Goal: Transaction & Acquisition: Purchase product/service

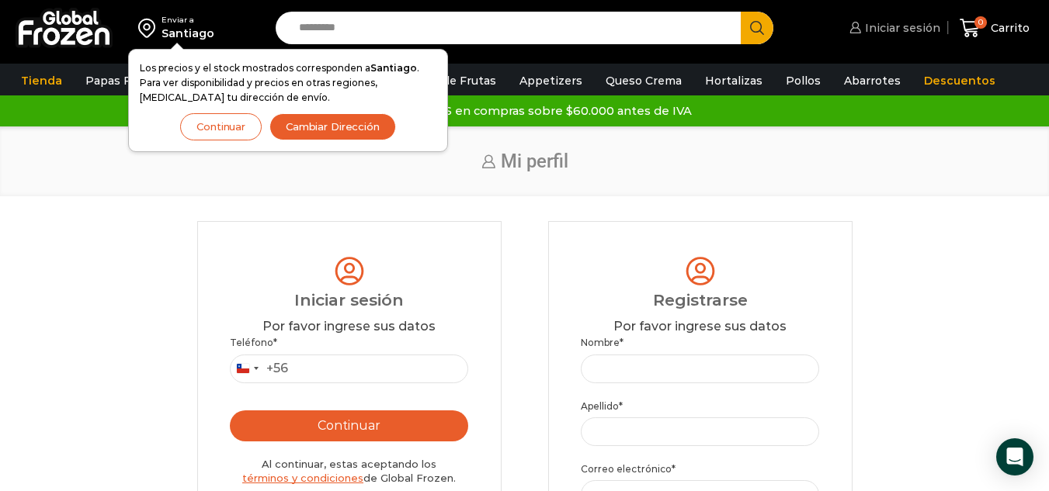
click at [893, 26] on span "Iniciar sesión" at bounding box center [900, 28] width 79 height 16
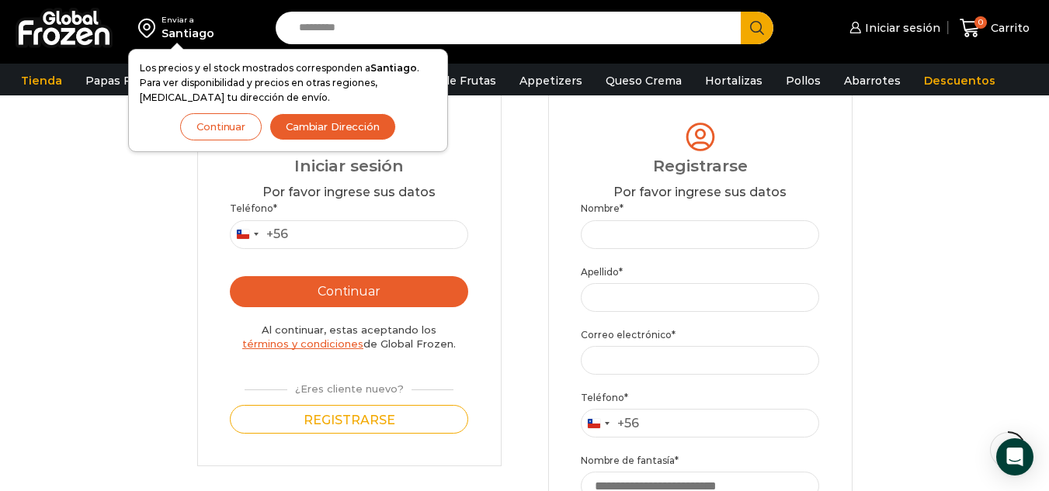
scroll to position [155, 0]
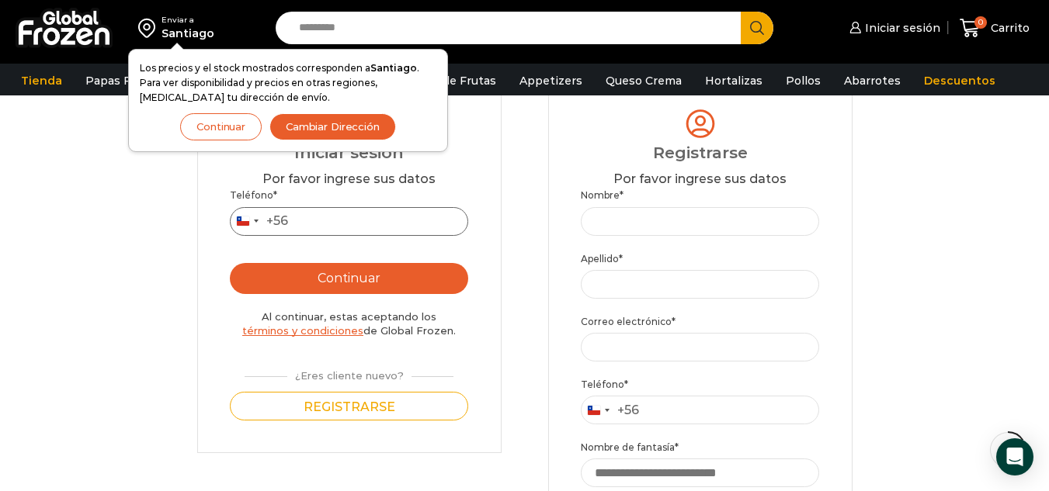
click at [343, 221] on input "Teléfono *" at bounding box center [349, 221] width 239 height 29
type input "*********"
click at [351, 272] on button "Continuar" at bounding box center [349, 278] width 239 height 31
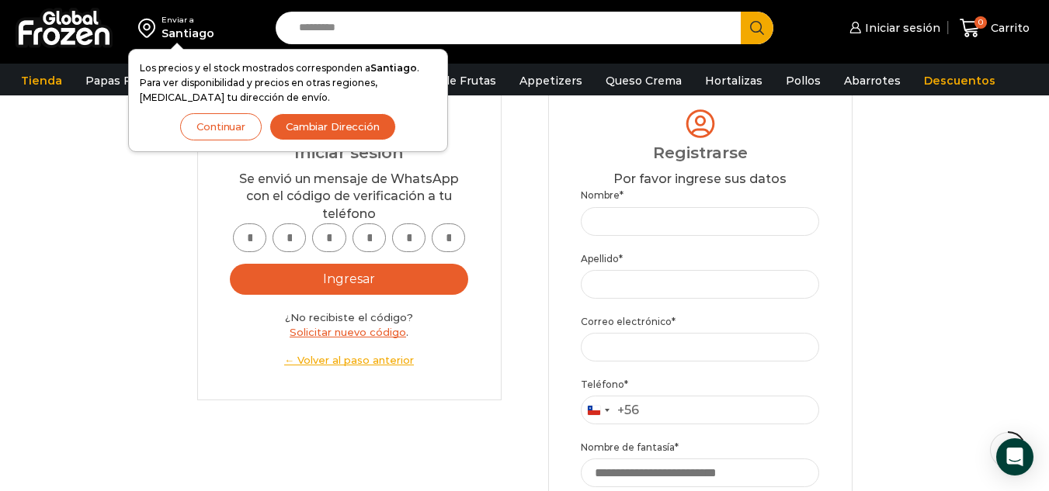
click at [257, 240] on input "text" at bounding box center [249, 238] width 33 height 29
type input "*"
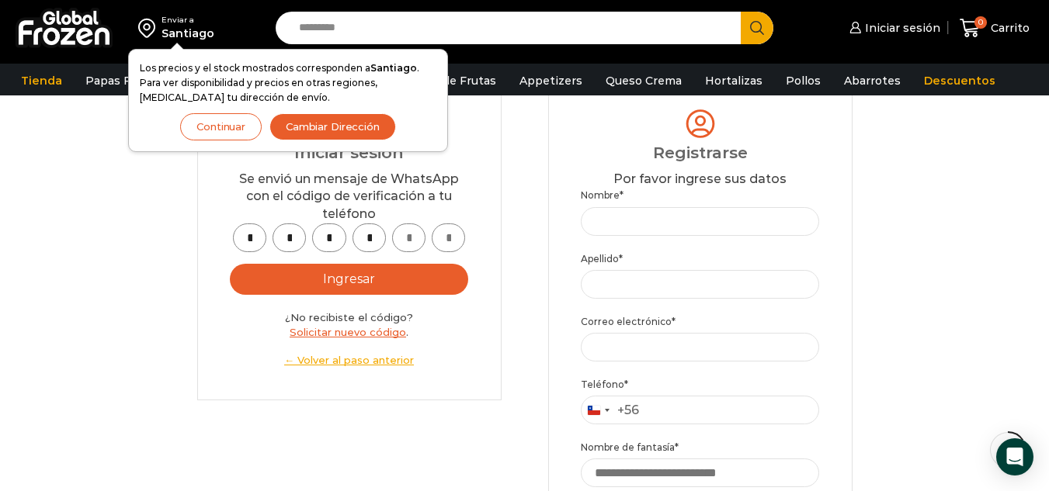
type input "*"
click at [291, 280] on button "Ingresar" at bounding box center [349, 279] width 239 height 31
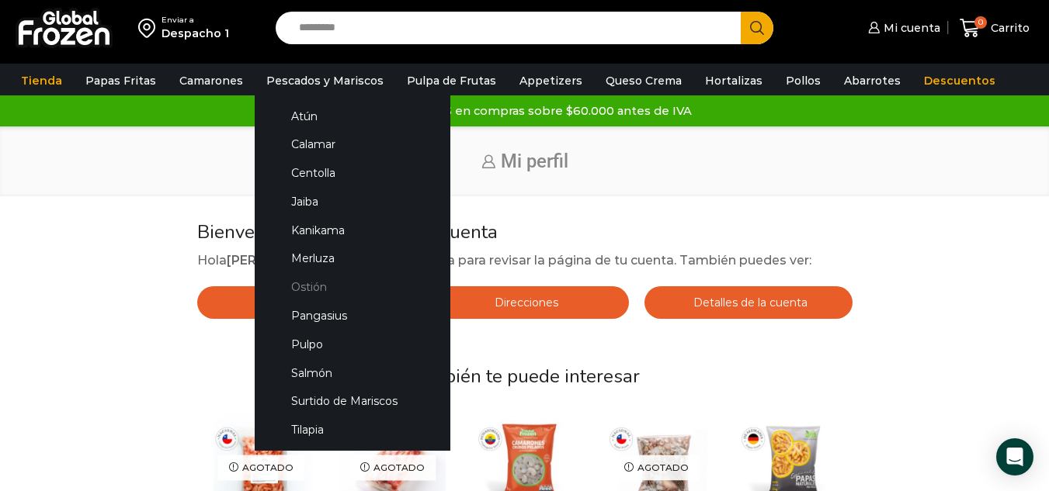
click at [311, 283] on link "Ostión" at bounding box center [352, 287] width 165 height 29
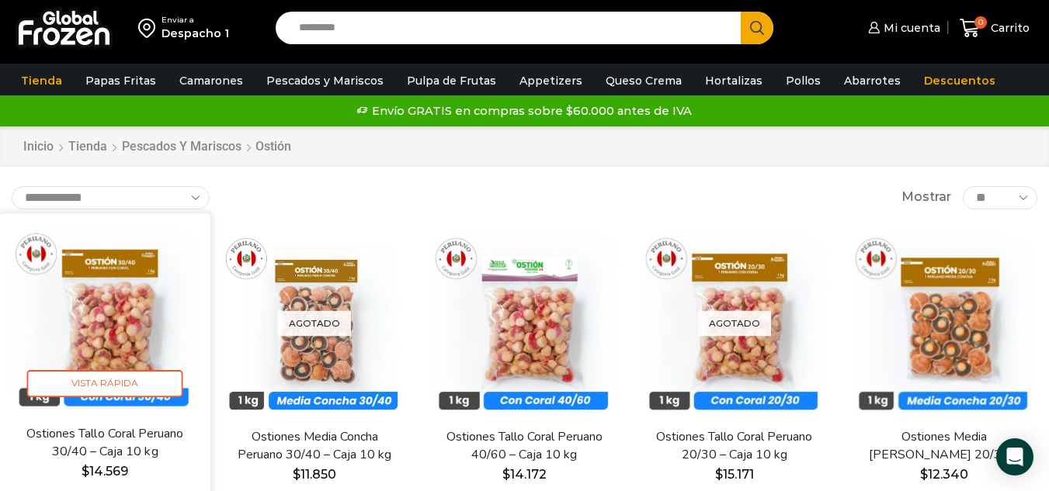
click at [133, 297] on img at bounding box center [105, 319] width 188 height 188
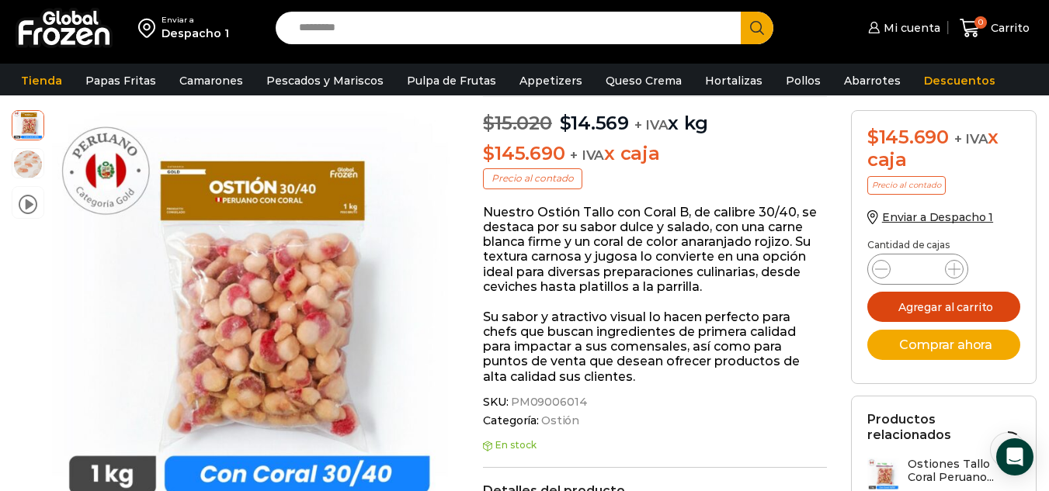
click at [978, 306] on button "Agregar al carrito" at bounding box center [944, 307] width 154 height 30
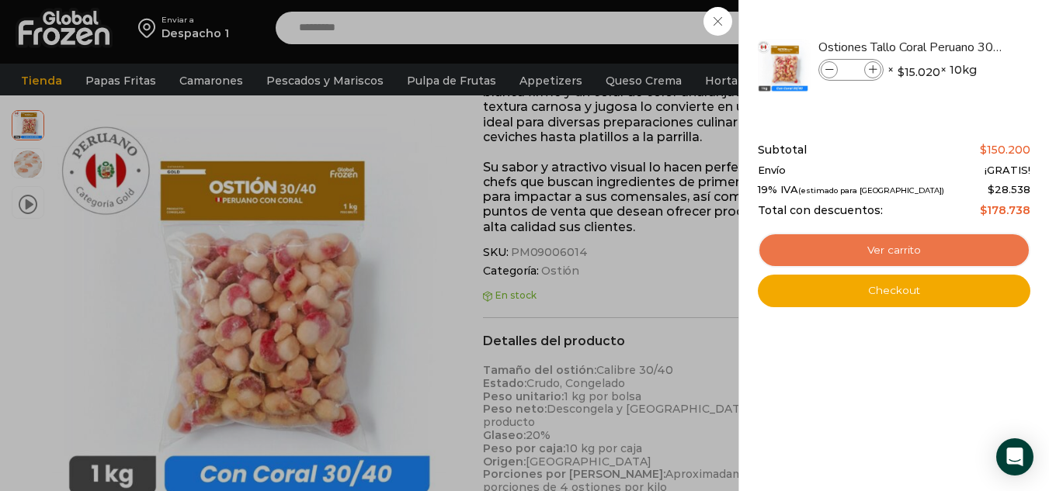
scroll to position [311, 0]
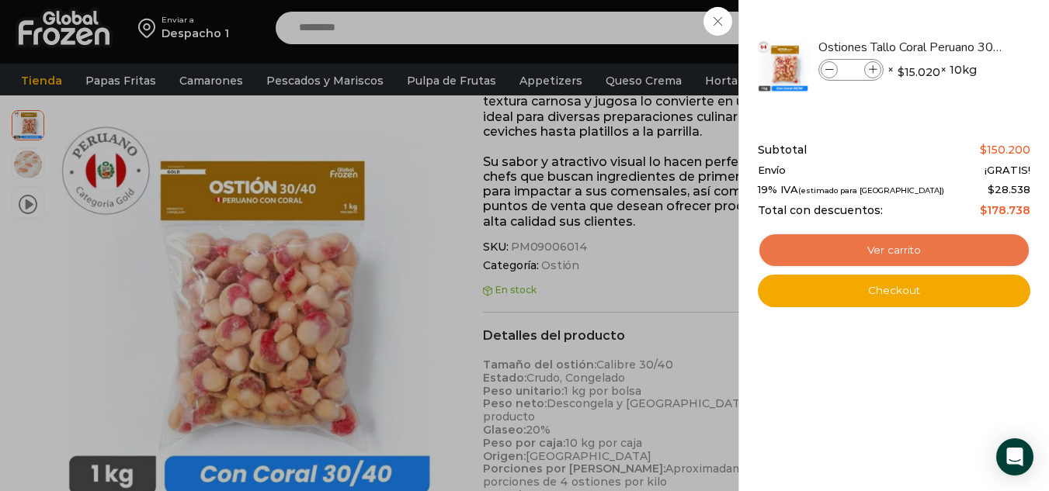
click at [928, 250] on link "Ver carrito" at bounding box center [894, 251] width 272 height 36
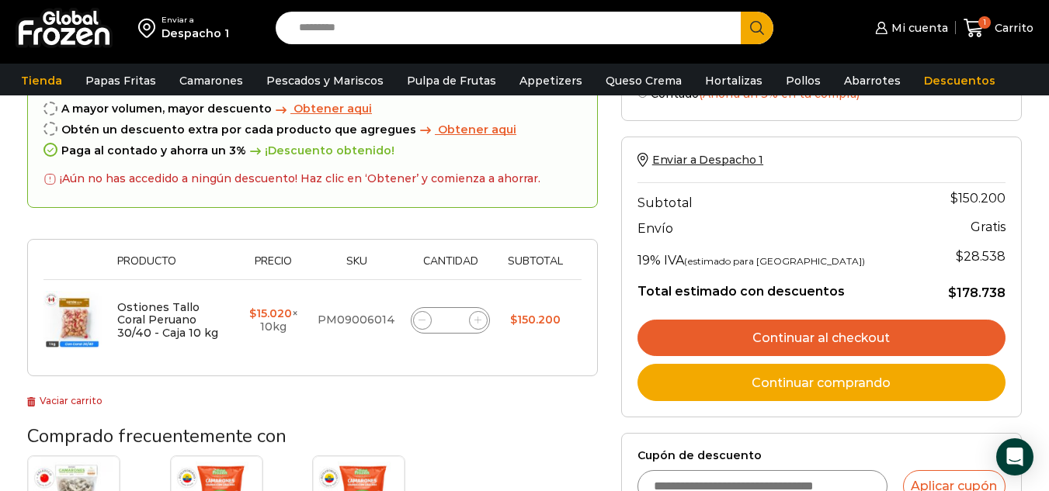
scroll to position [155, 0]
